Goal: Transaction & Acquisition: Purchase product/service

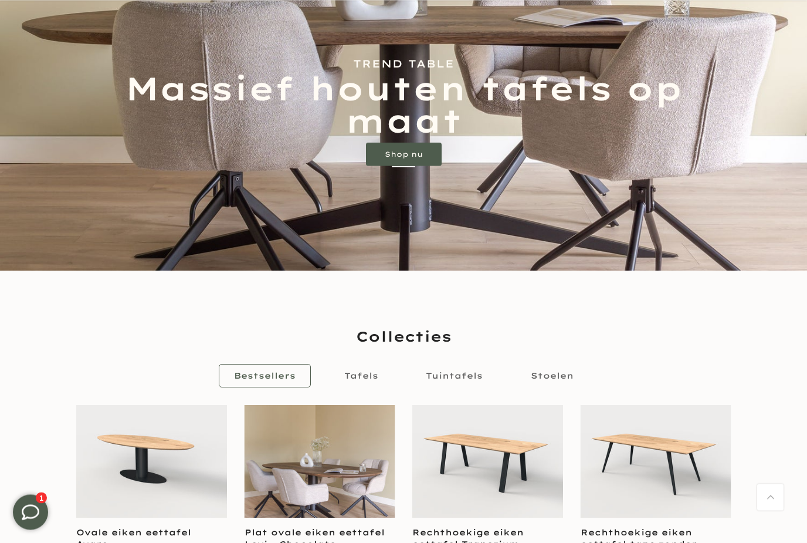
scroll to position [419, 0]
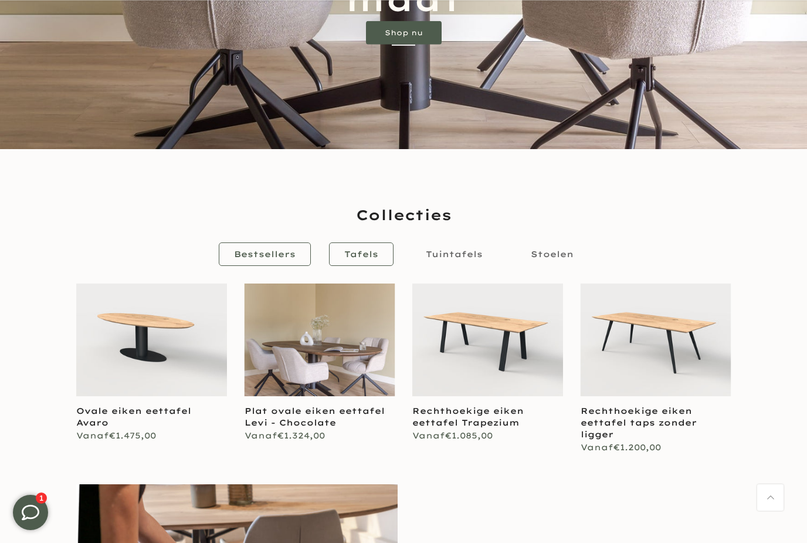
click at [345, 248] on span "Tafels" at bounding box center [361, 254] width 34 height 14
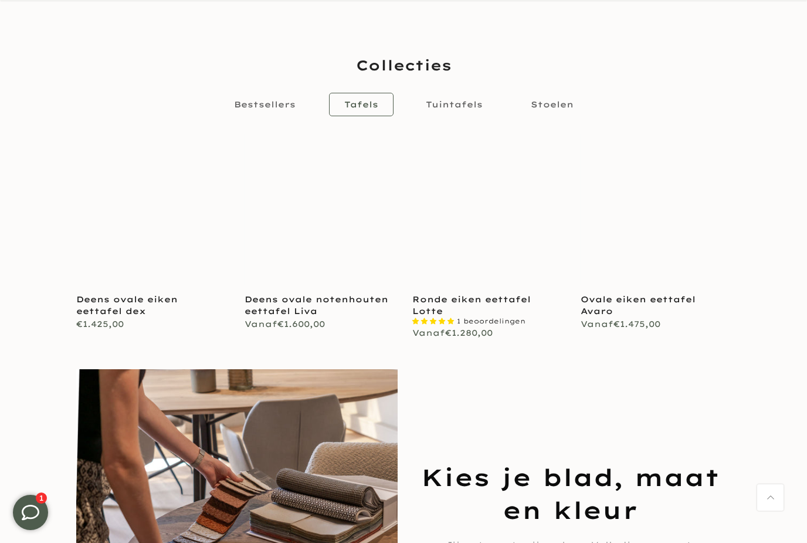
scroll to position [726, 0]
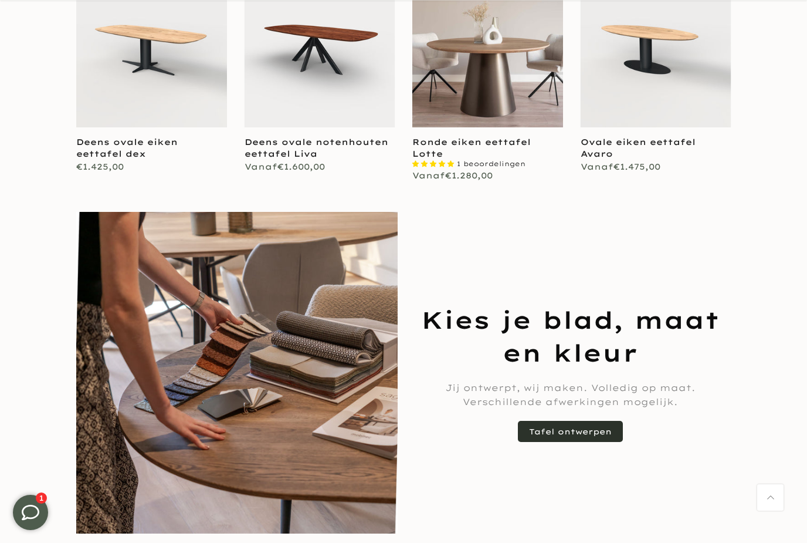
click at [550, 433] on link "Tafel ontwerpen" at bounding box center [570, 431] width 105 height 21
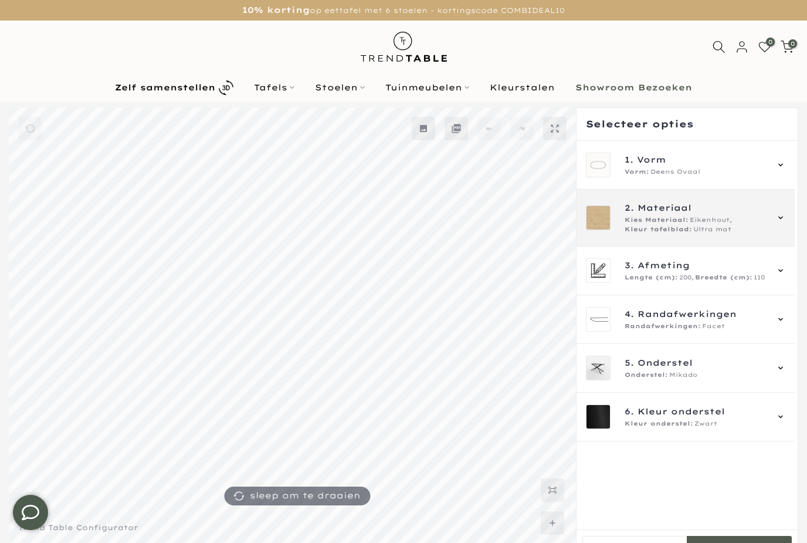
click at [777, 225] on div "2. Materiaal Kies Materiaal: Eikenhout, Kleur tafelblad: Ultra mat" at bounding box center [685, 217] width 199 height 33
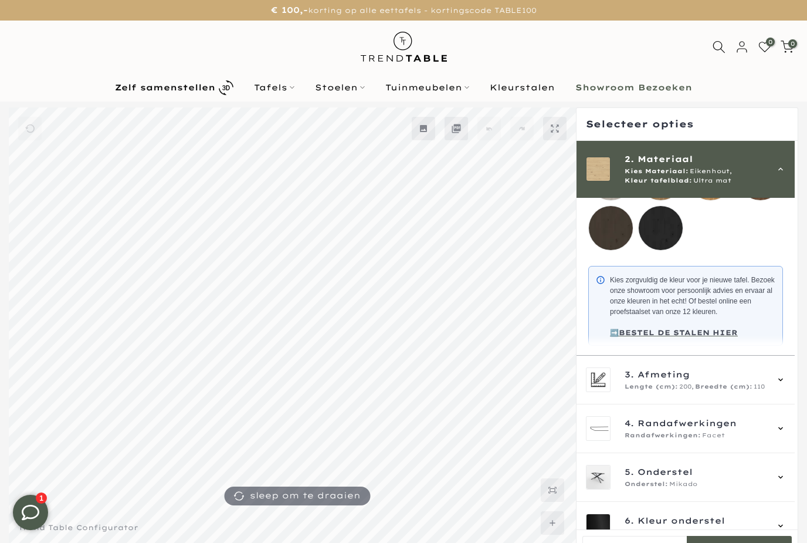
scroll to position [242, 0]
click at [778, 158] on div "2. Materiaal Kies Materiaal: Eikenhout, Kleur tafelblad: Ultra mat" at bounding box center [685, 169] width 199 height 33
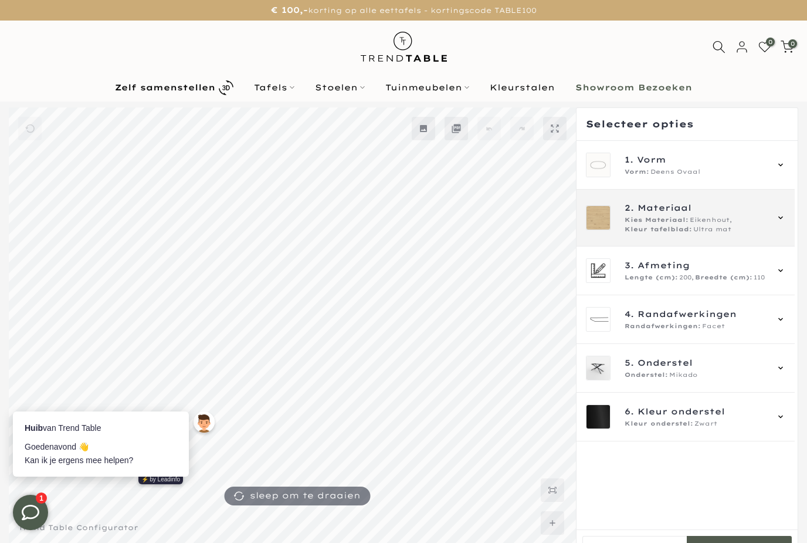
scroll to position [0, 0]
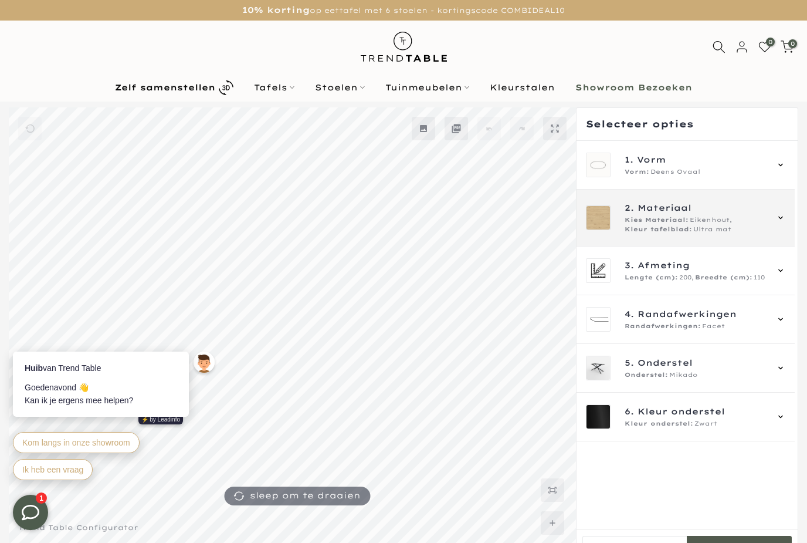
click at [794, 227] on div "2. Materiaal Kies Materiaal: Eikenhout, Kleur tafelblad: Ultra mat" at bounding box center [686, 217] width 218 height 57
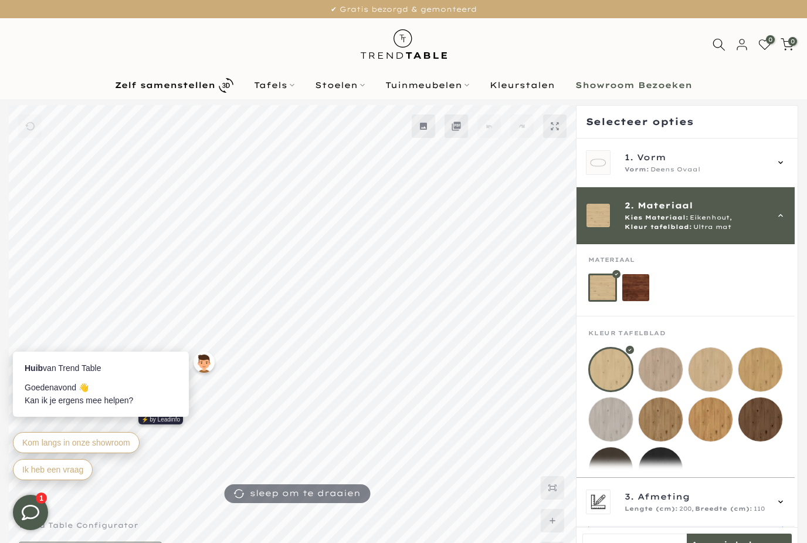
click at [652, 287] on mmq-filter-widget-grid at bounding box center [685, 279] width 195 height 46
click at [645, 290] on mmq-loader at bounding box center [636, 288] width 28 height 28
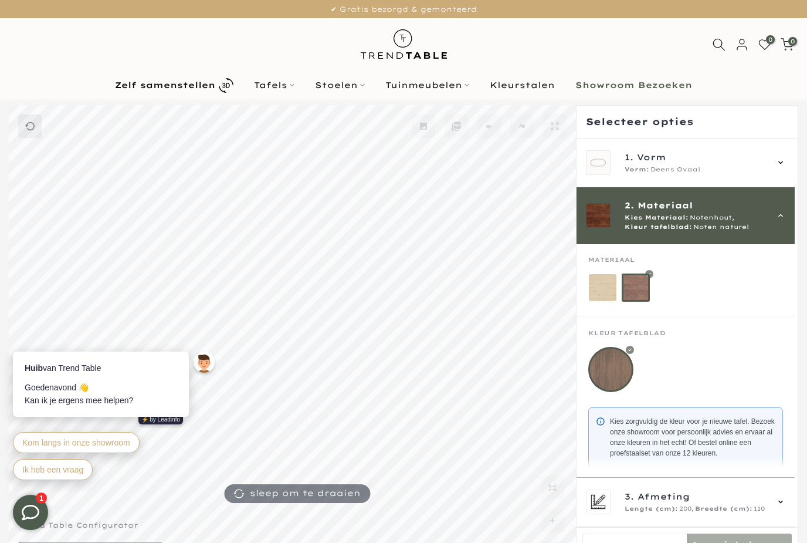
click at [604, 296] on mmq-loader at bounding box center [603, 288] width 28 height 28
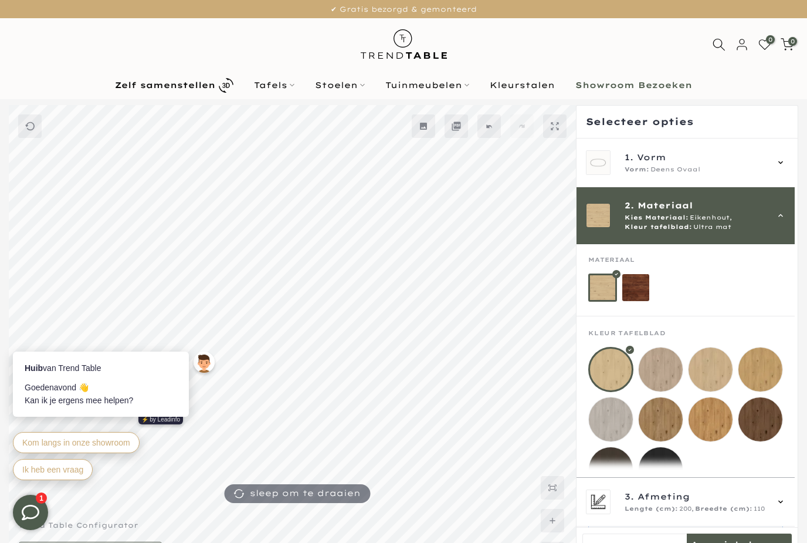
click at [632, 290] on mmq-loader at bounding box center [636, 288] width 28 height 28
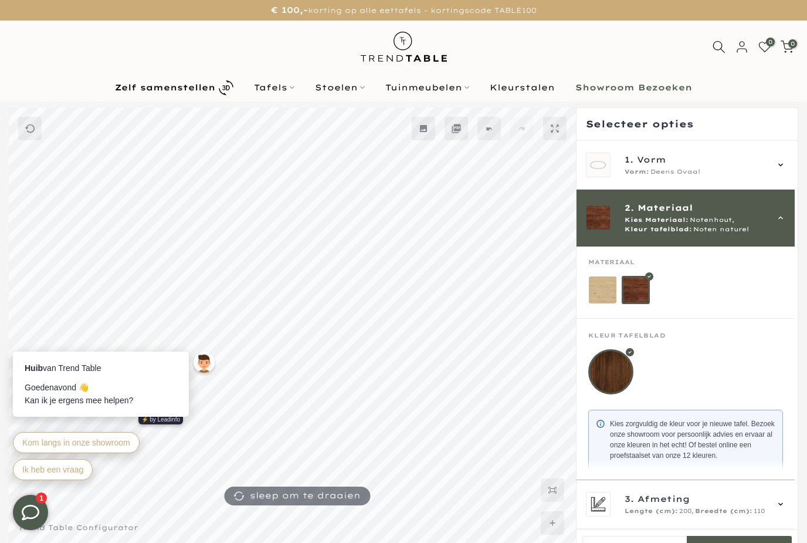
click at [605, 300] on mmq-loader at bounding box center [603, 290] width 28 height 28
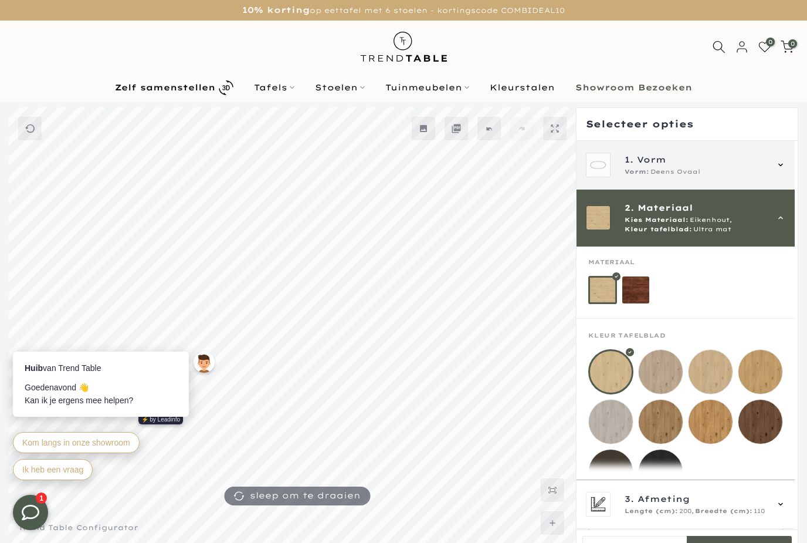
click at [763, 161] on span "1. Vorm" at bounding box center [696, 159] width 142 height 13
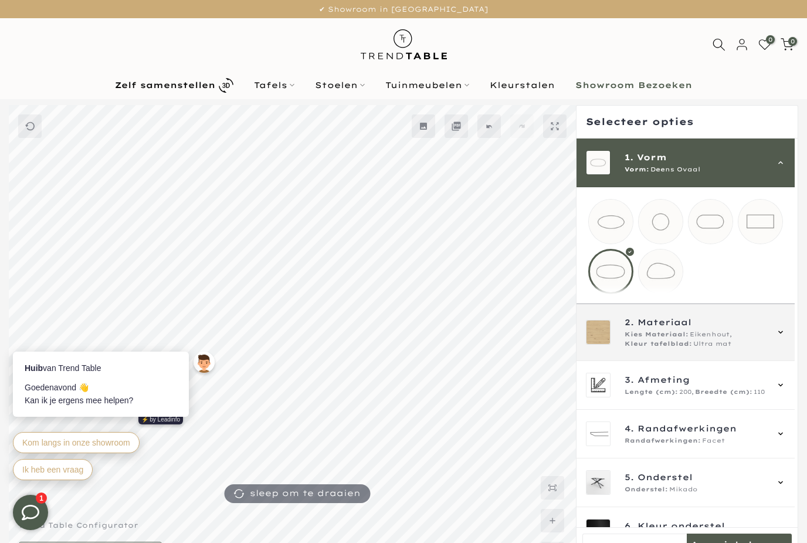
click at [744, 343] on div "Kies Materiaal: Eikenhout, Kleur tafelblad: Ultra mat" at bounding box center [696, 339] width 142 height 19
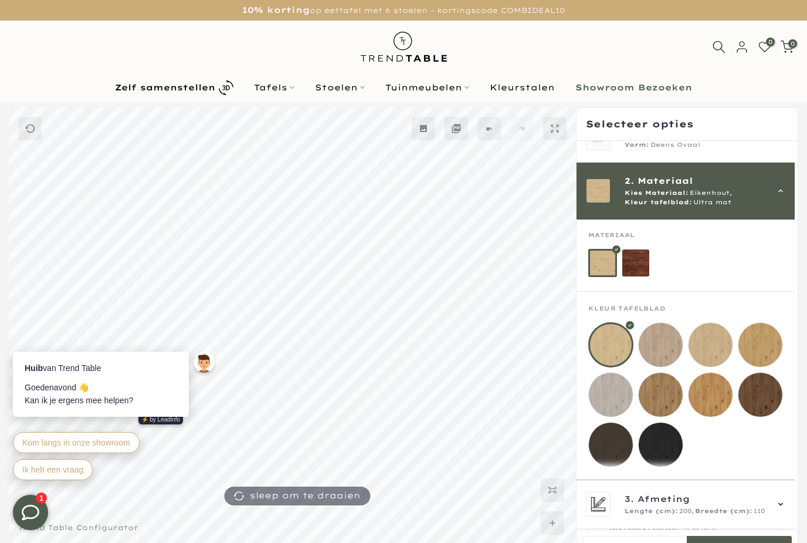
scroll to position [26, 0]
click at [666, 339] on mmq-loader at bounding box center [661, 345] width 44 height 44
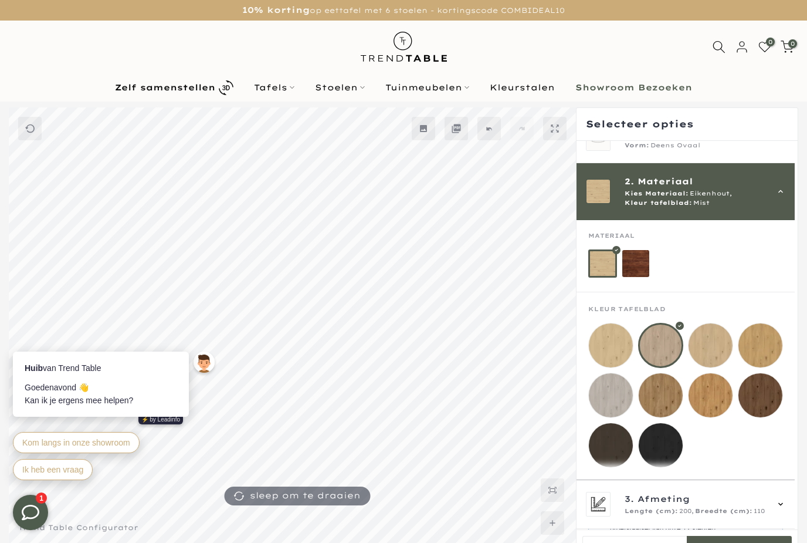
click at [708, 351] on mmq-loader at bounding box center [711, 345] width 44 height 44
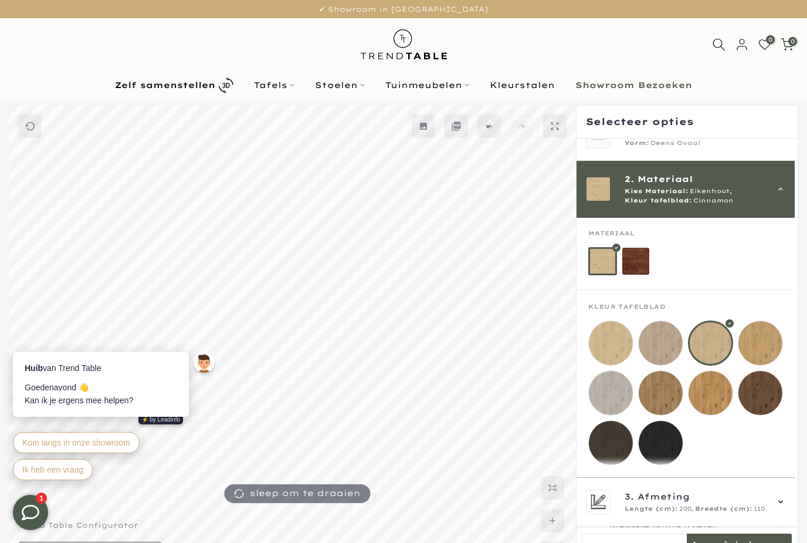
click at [645, 266] on mmq-loader at bounding box center [636, 262] width 28 height 28
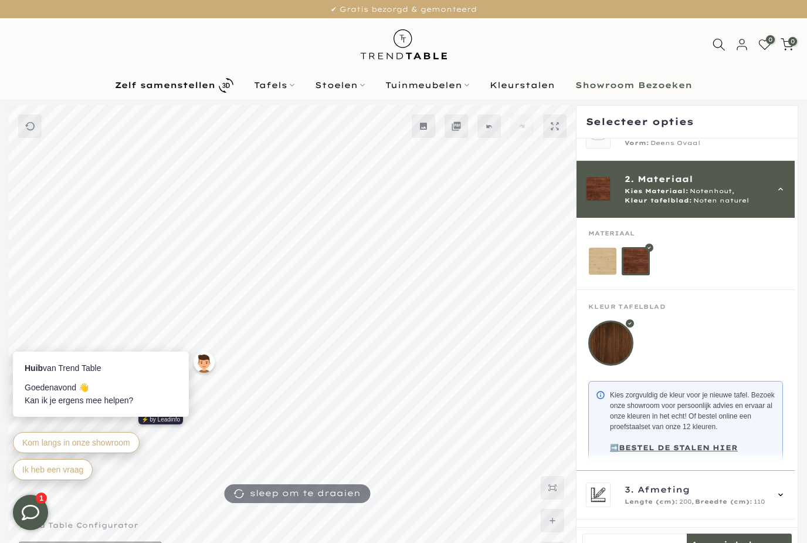
click at [616, 269] on mmq-loader at bounding box center [603, 262] width 28 height 28
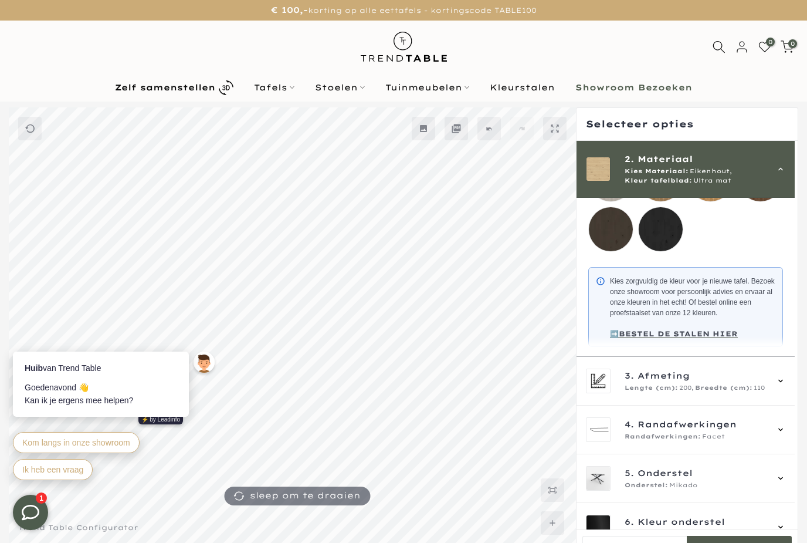
scroll to position [242, 0]
click at [783, 167] on icon at bounding box center [780, 168] width 9 height 9
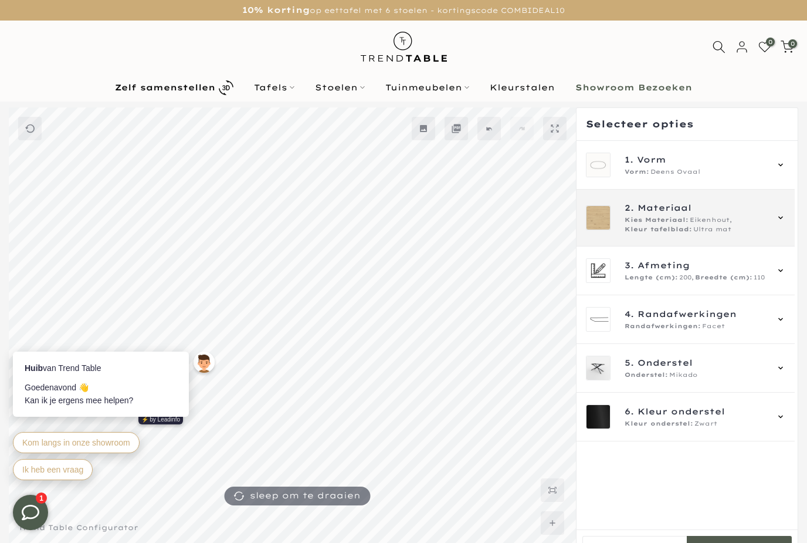
scroll to position [0, 0]
click at [767, 215] on div "Kies Materiaal: Eikenhout, Kleur tafelblad: Ultra mat" at bounding box center [696, 224] width 142 height 19
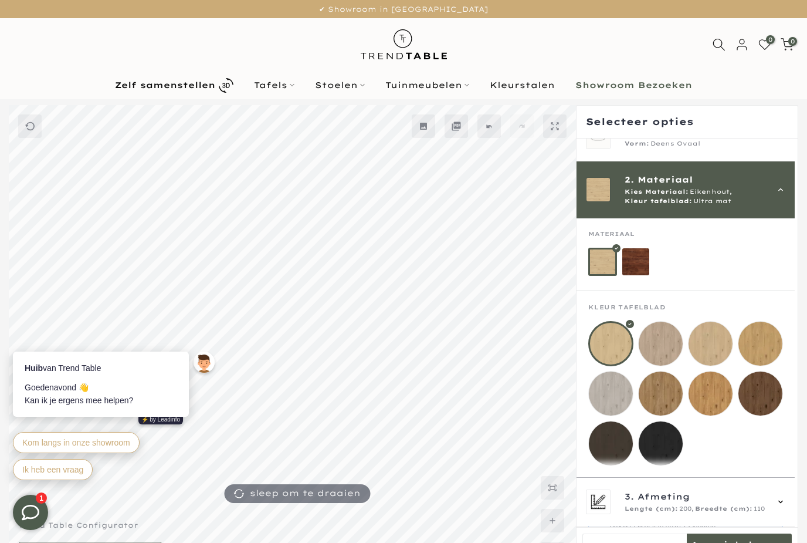
scroll to position [25, 0]
click at [777, 191] on div "2. Materiaal Kies Materiaal: Eikenhout, Kleur tafelblad: Ultra mat" at bounding box center [685, 190] width 199 height 33
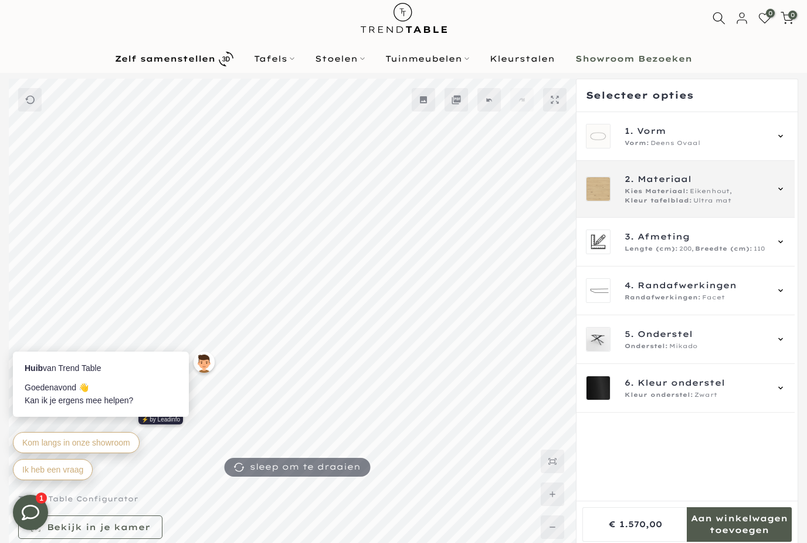
scroll to position [28, 0]
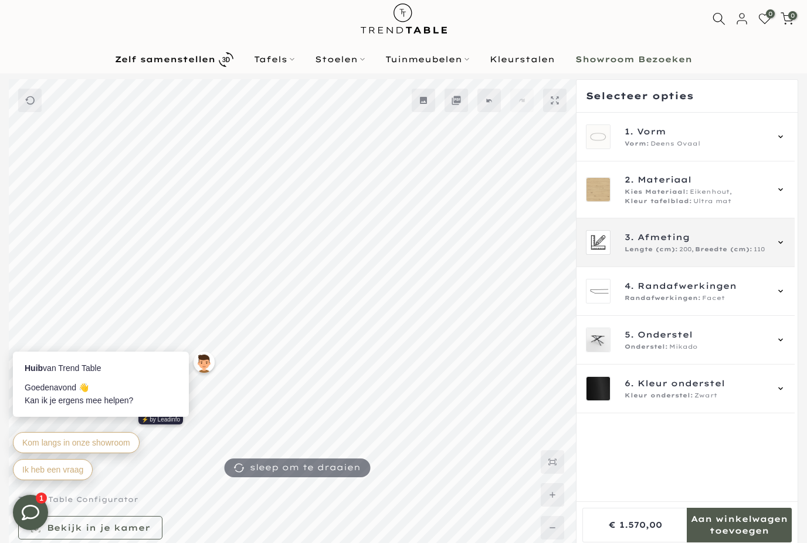
click at [775, 243] on div "3. Afmeting Lengte (cm): 200, Breedte (cm): 110" at bounding box center [685, 242] width 199 height 25
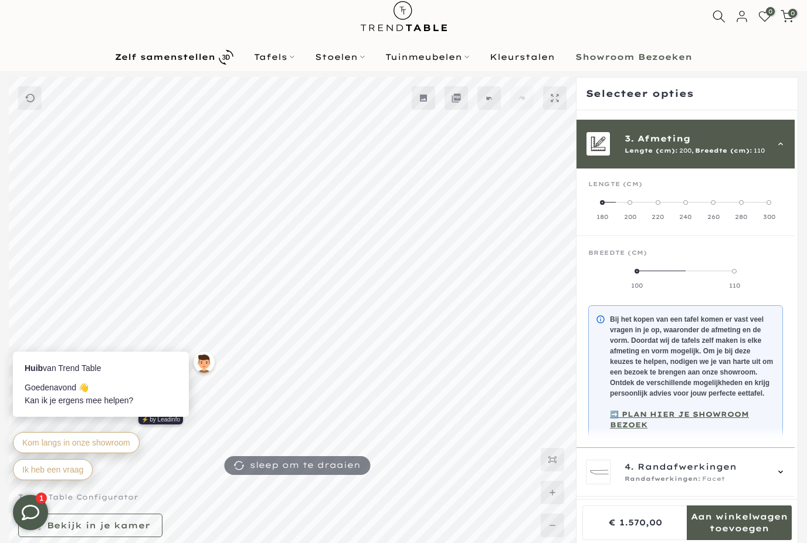
scroll to position [100, 0]
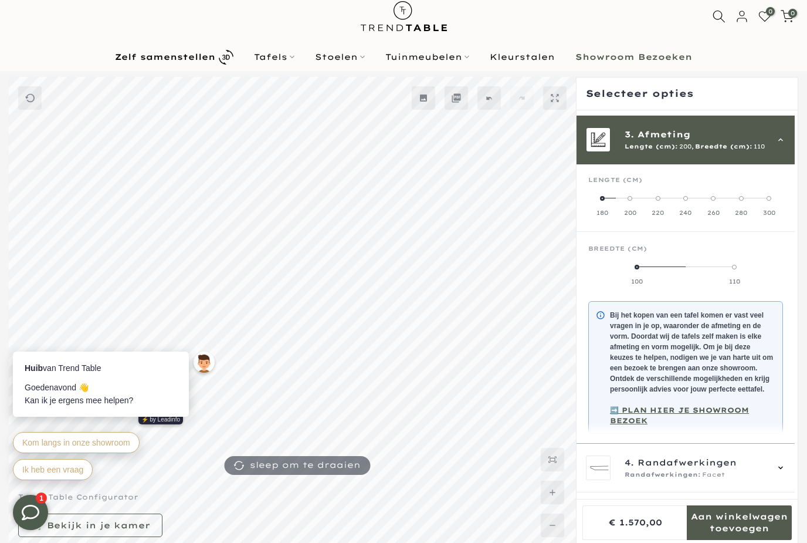
click at [721, 202] on label "260" at bounding box center [714, 205] width 28 height 23
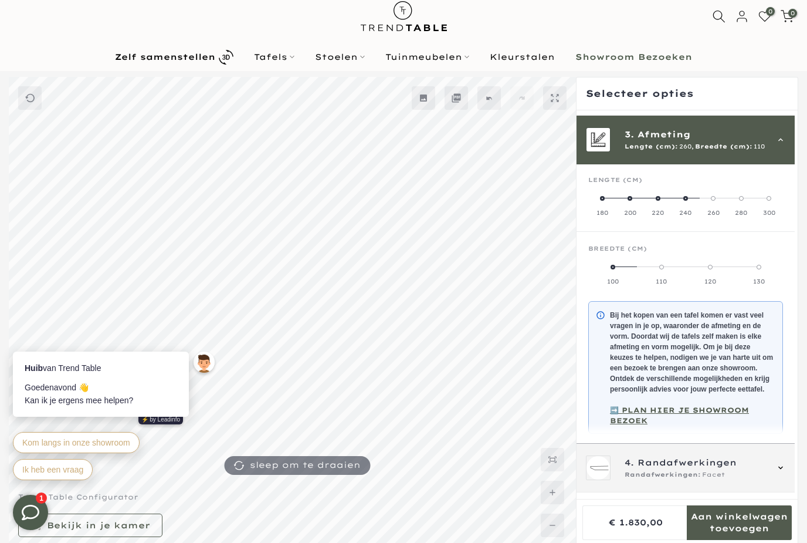
click at [773, 470] on div "4. Randafwerkingen Randafwerkingen: Facet" at bounding box center [685, 467] width 199 height 25
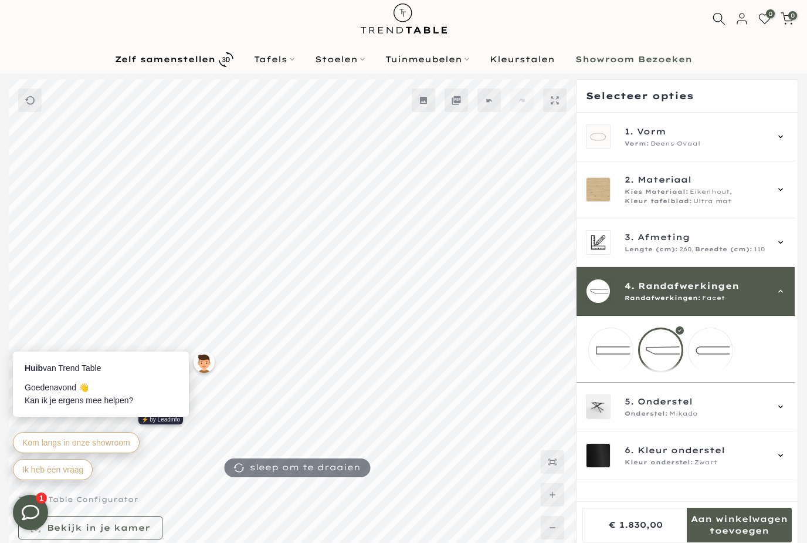
click at [717, 357] on mmq-loader at bounding box center [711, 350] width 44 height 44
click at [659, 354] on mmq-loader at bounding box center [661, 350] width 44 height 44
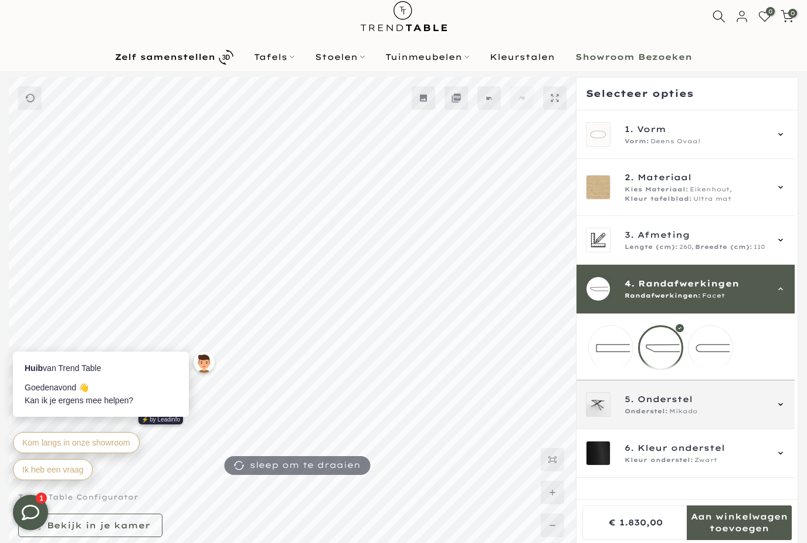
click at [776, 414] on div "5. Onderstel Onderstel: Mikado" at bounding box center [685, 404] width 199 height 25
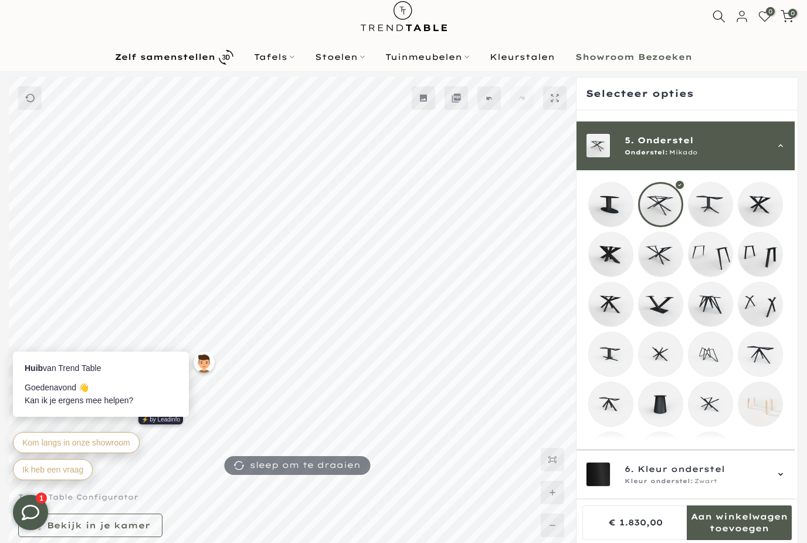
scroll to position [203, 0]
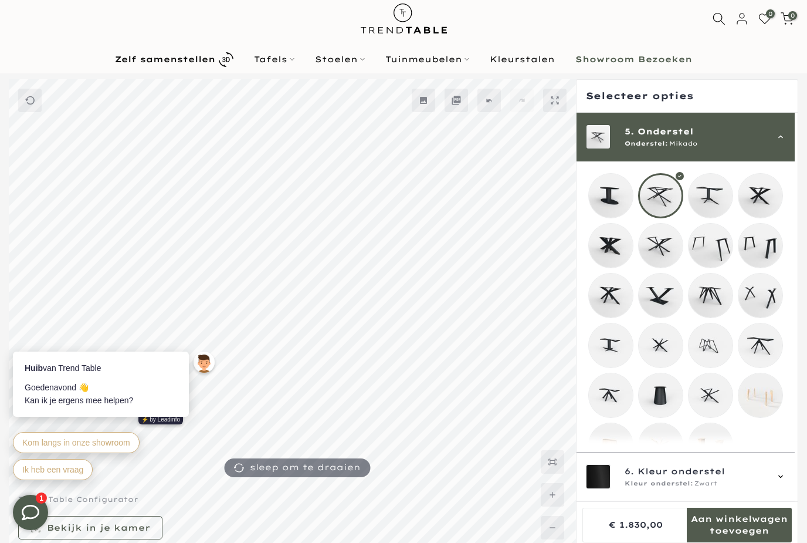
click at [719, 194] on mmq-loader at bounding box center [711, 196] width 44 height 44
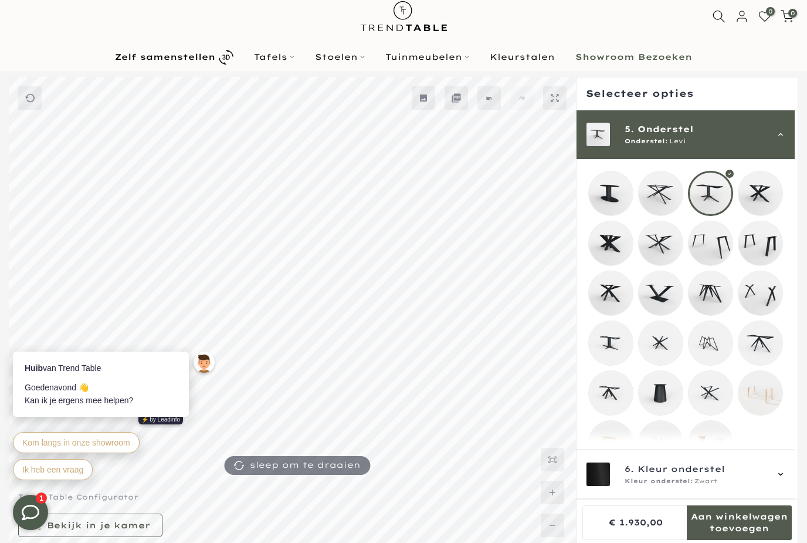
click at [618, 201] on mmq-loader at bounding box center [611, 193] width 44 height 44
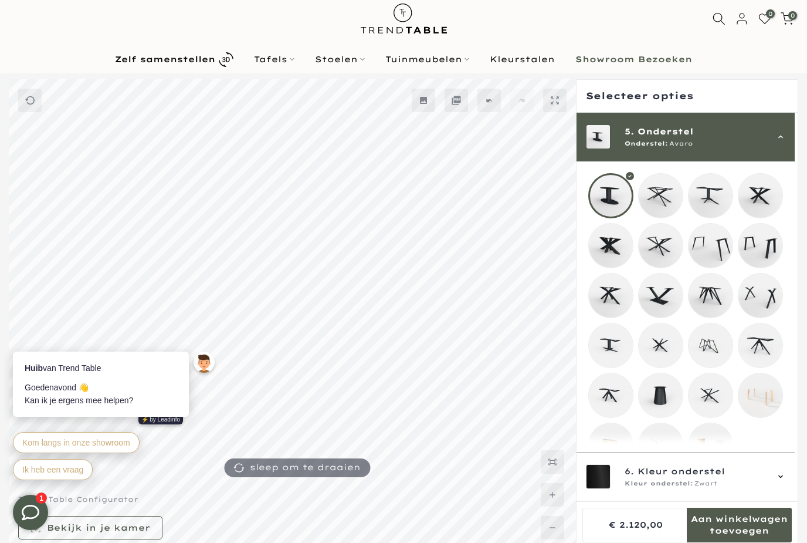
click at [711, 202] on mmq-loader at bounding box center [711, 196] width 44 height 44
click at [663, 317] on mmq-loader at bounding box center [661, 295] width 44 height 44
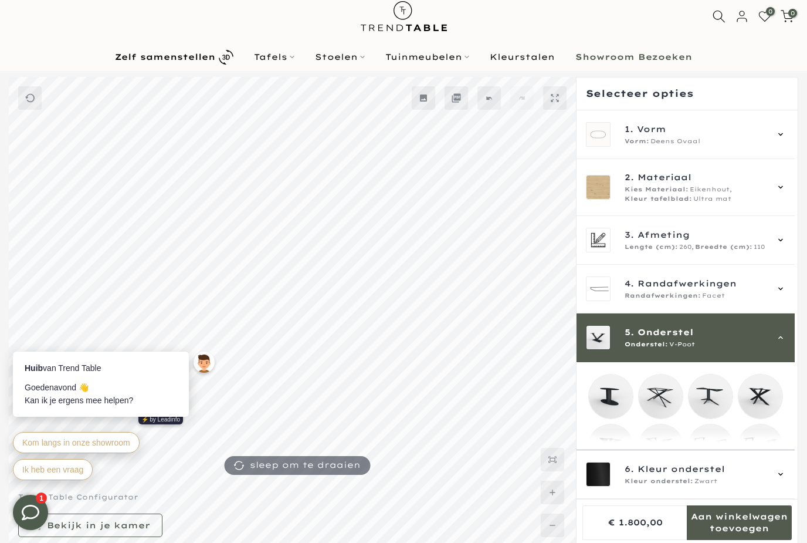
click at [713, 390] on mmq-loader at bounding box center [711, 396] width 44 height 44
click at [612, 407] on mmq-loader at bounding box center [611, 396] width 44 height 44
click at [710, 402] on mmq-loader at bounding box center [711, 396] width 44 height 44
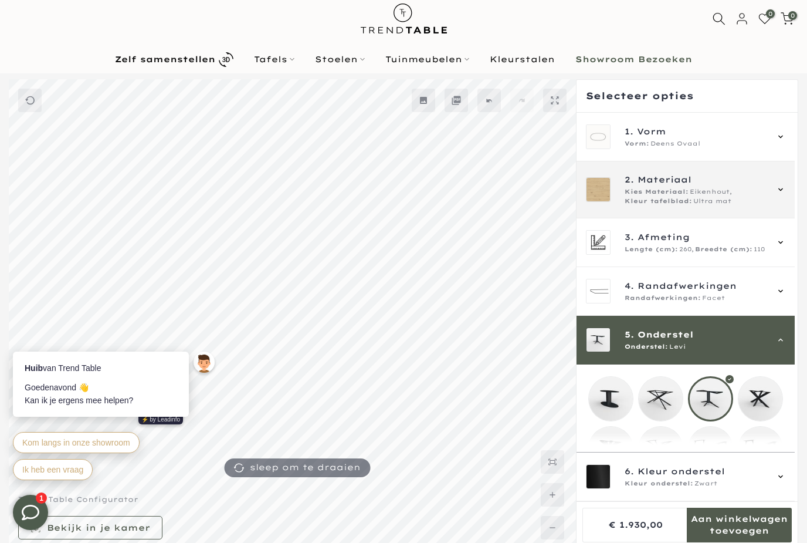
click at [762, 189] on div "Kies Materiaal: Eikenhout, Kleur tafelblad: Ultra mat" at bounding box center [696, 196] width 142 height 19
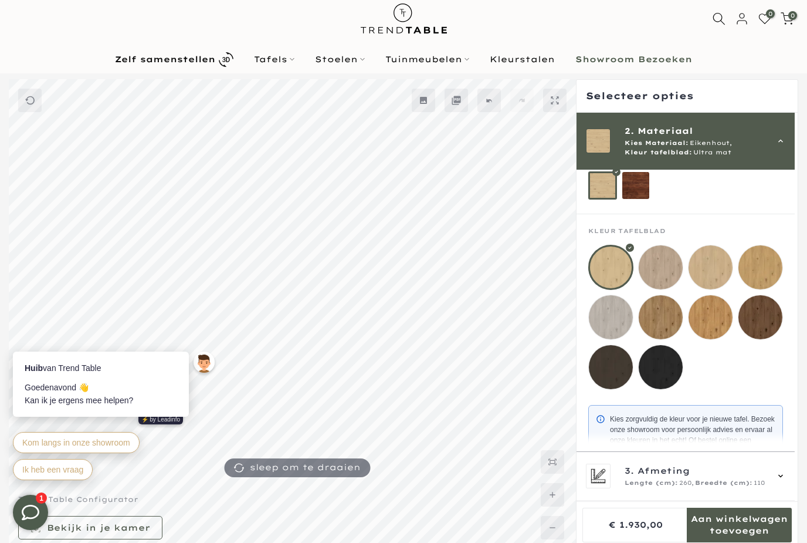
scroll to position [76, 0]
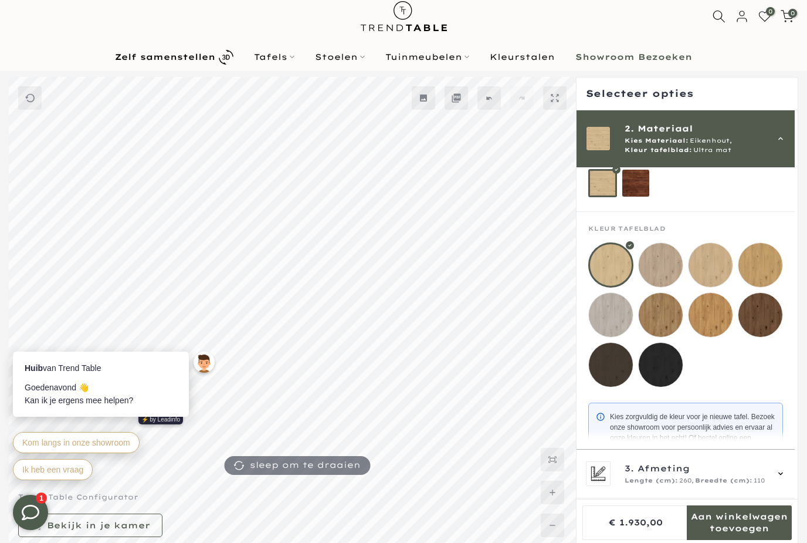
click at [721, 325] on mmq-loader at bounding box center [711, 315] width 44 height 44
click at [658, 326] on mmq-loader at bounding box center [661, 315] width 44 height 44
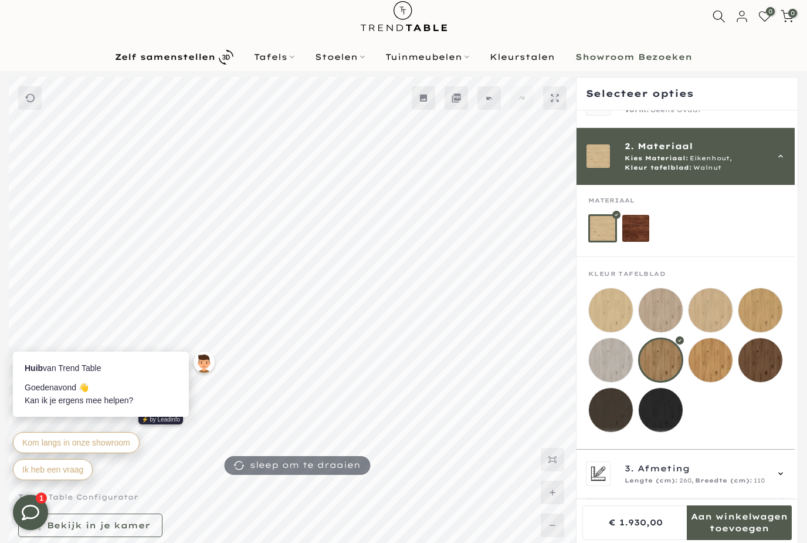
scroll to position [31, 0]
click at [769, 309] on mmq-loader at bounding box center [760, 310] width 44 height 44
click at [621, 318] on mmq-loader at bounding box center [611, 310] width 44 height 44
click at [669, 359] on mmq-loader at bounding box center [661, 360] width 44 height 44
click at [714, 361] on mmq-loader at bounding box center [711, 360] width 44 height 44
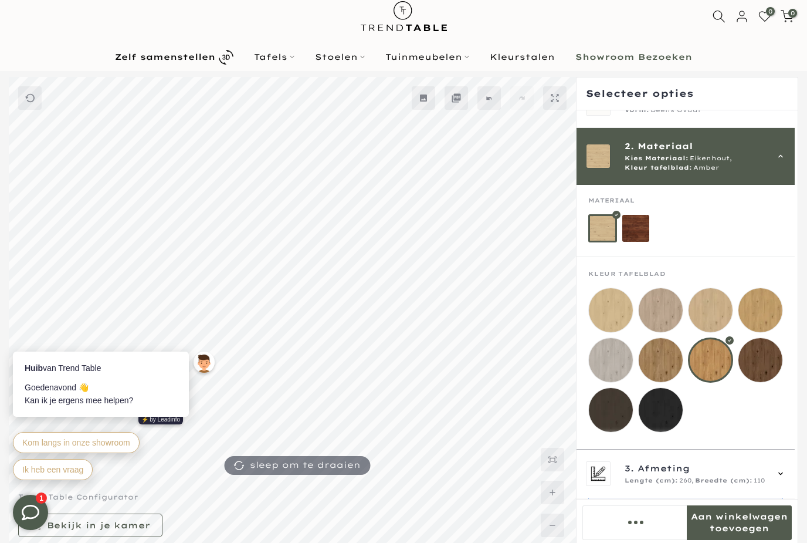
click at [717, 318] on mmq-loader at bounding box center [711, 310] width 44 height 44
click at [768, 310] on mmq-loader at bounding box center [760, 310] width 44 height 44
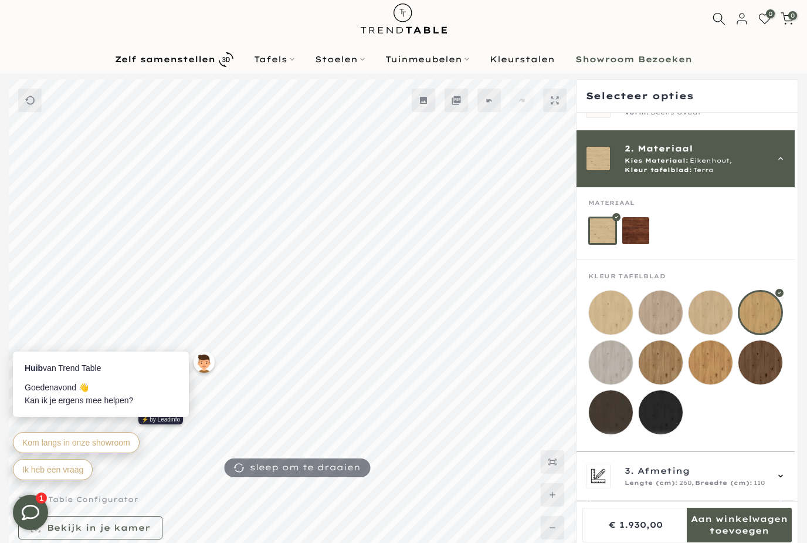
click at [676, 358] on mmq-loader at bounding box center [661, 362] width 44 height 44
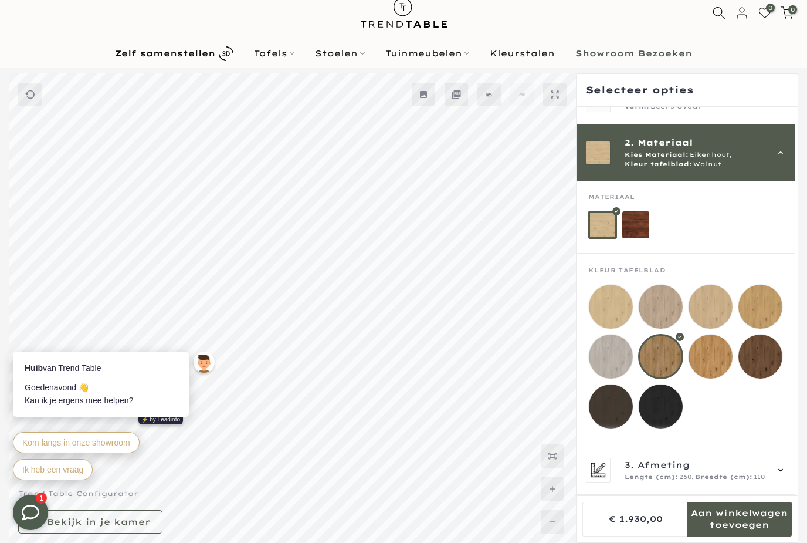
click at [712, 361] on mmq-loader at bounding box center [711, 356] width 44 height 44
click at [769, 305] on mmq-loader at bounding box center [760, 306] width 44 height 44
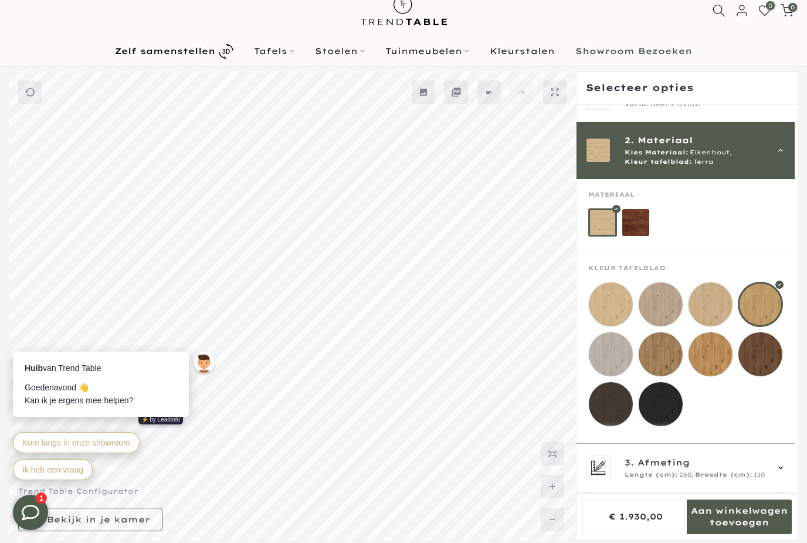
click at [660, 362] on mmq-loader at bounding box center [661, 354] width 44 height 44
click at [721, 361] on mmq-loader at bounding box center [711, 354] width 44 height 44
click at [766, 311] on mmq-loader at bounding box center [760, 304] width 44 height 44
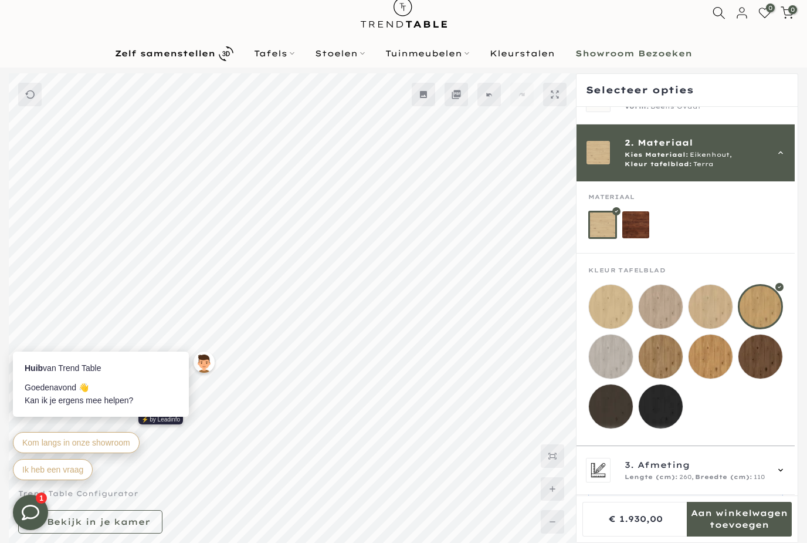
click at [714, 313] on mmq-loader at bounding box center [711, 306] width 44 height 44
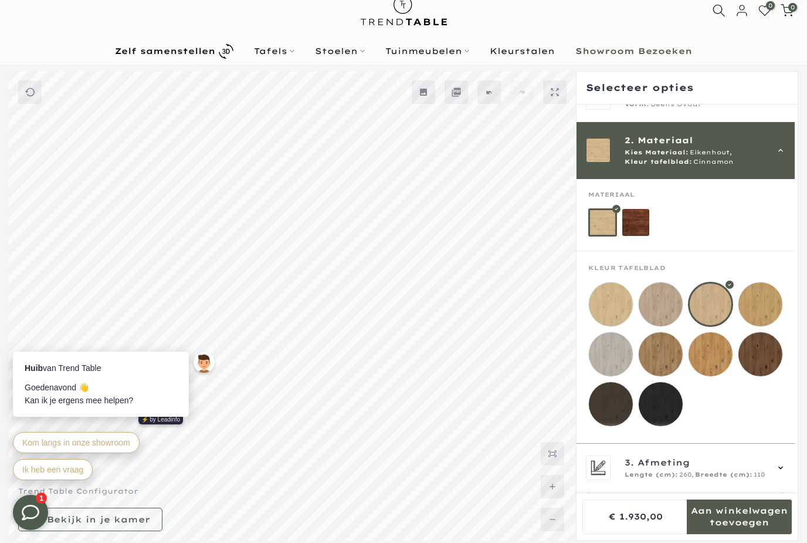
click at [770, 307] on mmq-loader at bounding box center [760, 304] width 44 height 44
click at [658, 365] on mmq-loader at bounding box center [661, 354] width 44 height 44
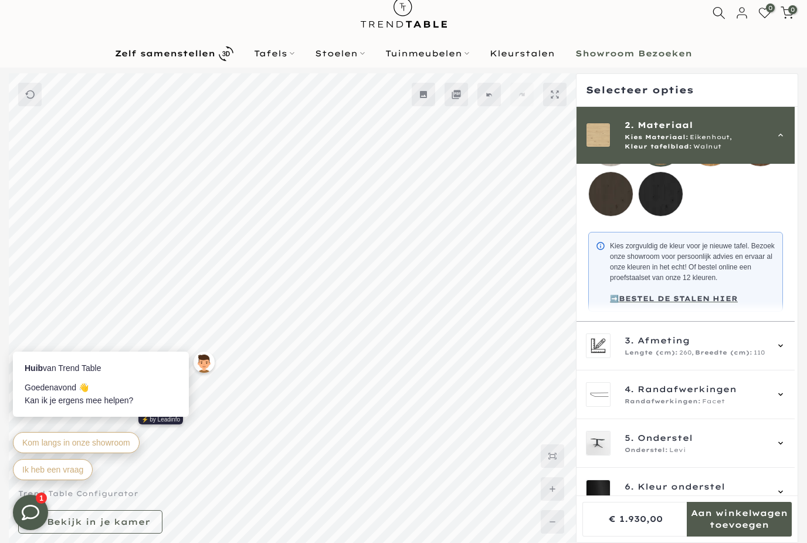
scroll to position [242, 0]
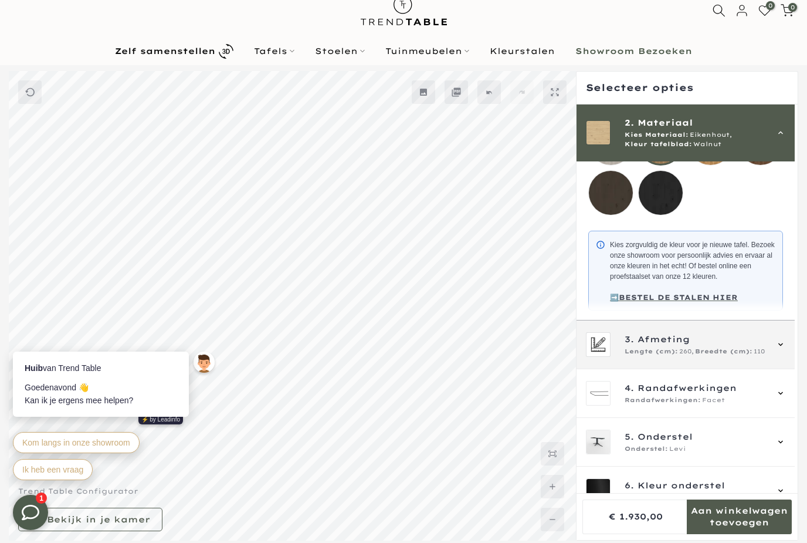
click at [782, 349] on icon at bounding box center [780, 344] width 9 height 9
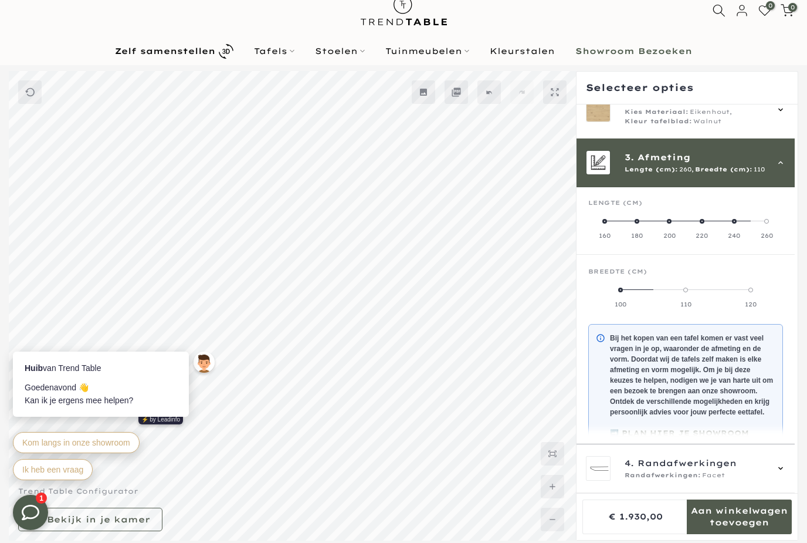
scroll to position [106, 0]
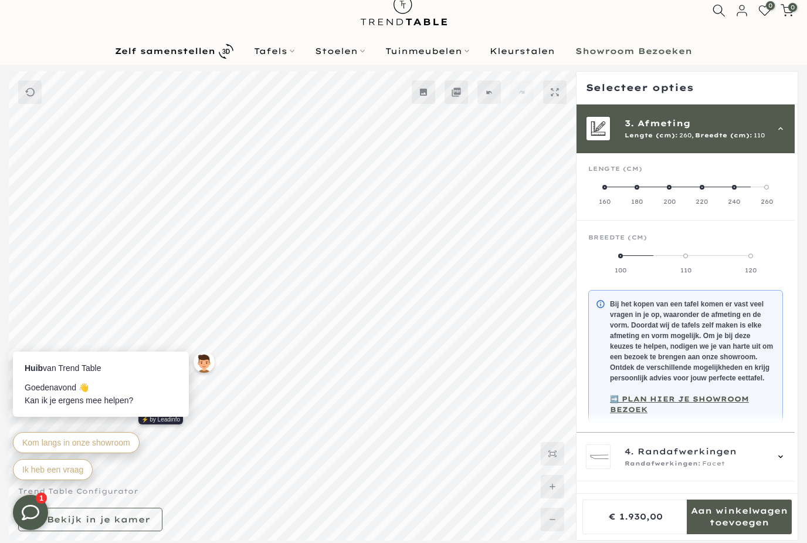
click at [781, 138] on div "3. Afmeting Lengte (cm): 260, Breedte (cm): 110" at bounding box center [685, 128] width 199 height 25
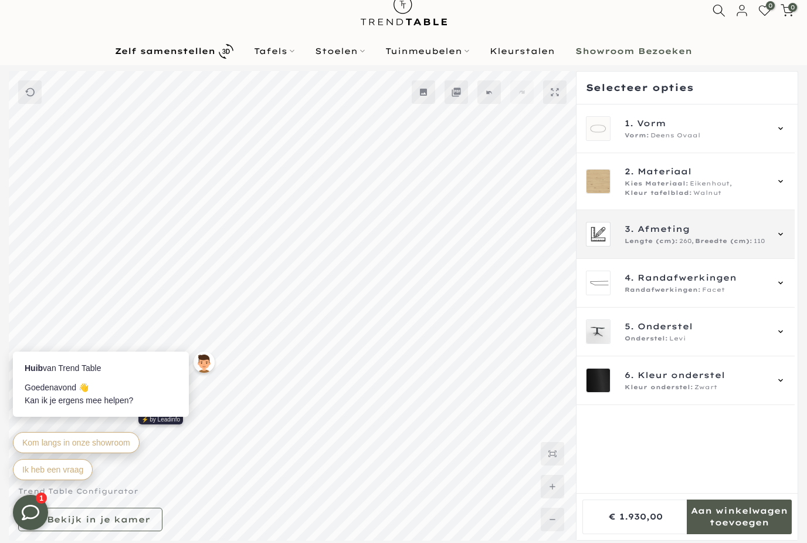
scroll to position [0, 0]
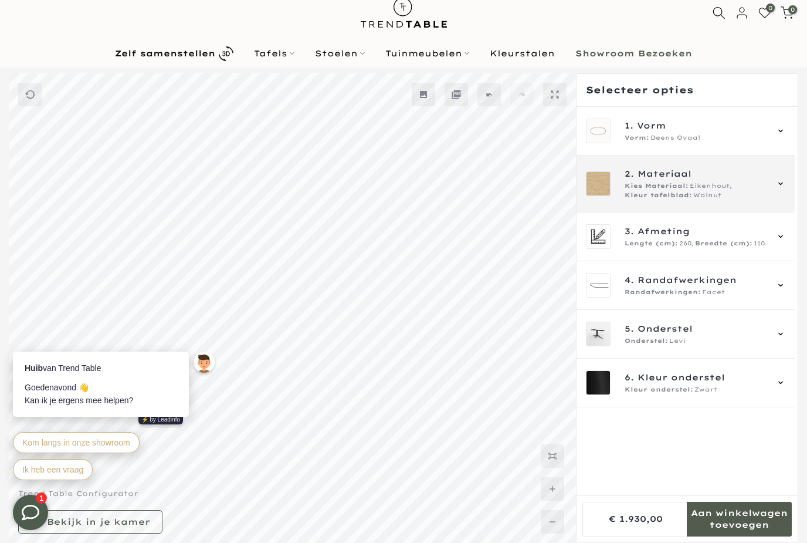
click at [767, 184] on div "Kies Materiaal: Eikenhout, Kleur tafelblad: Walnut" at bounding box center [696, 190] width 142 height 19
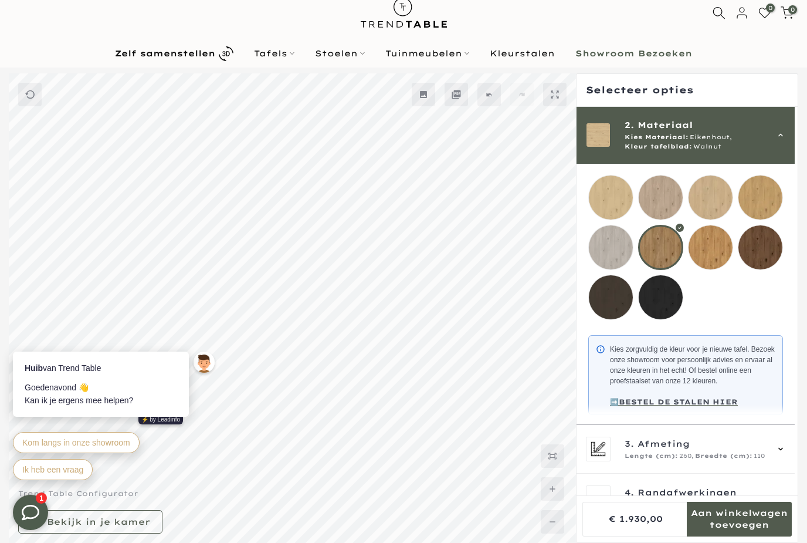
scroll to position [140, 0]
click at [709, 407] on p "➡️BESTEL DE STALEN HIER" at bounding box center [692, 402] width 165 height 11
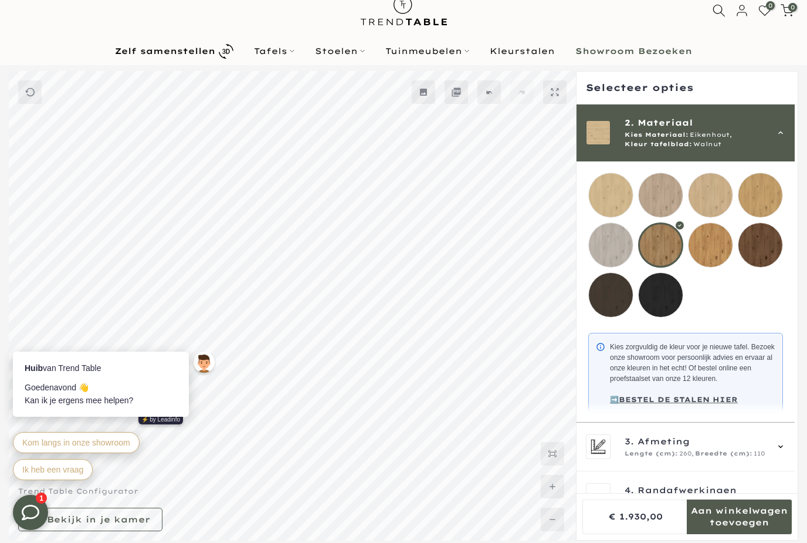
scroll to position [0, 0]
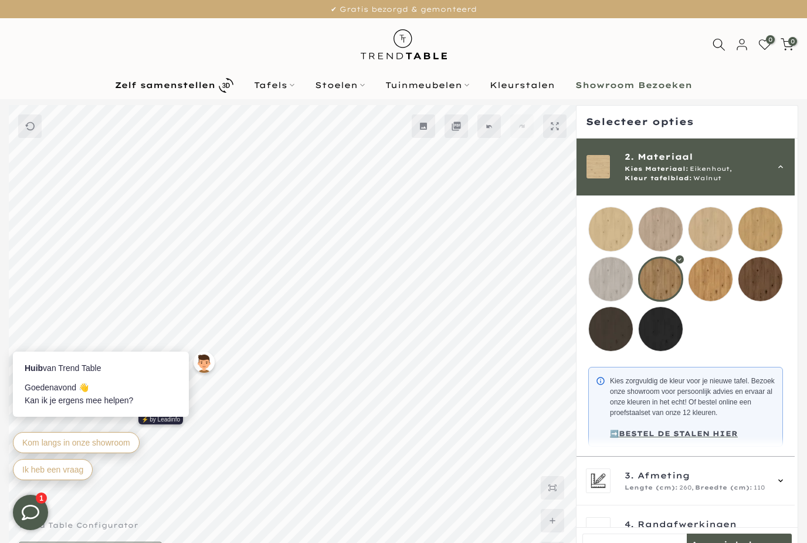
click at [618, 87] on b "Showroom Bezoeken" at bounding box center [633, 85] width 117 height 8
